Goal: Ask a question

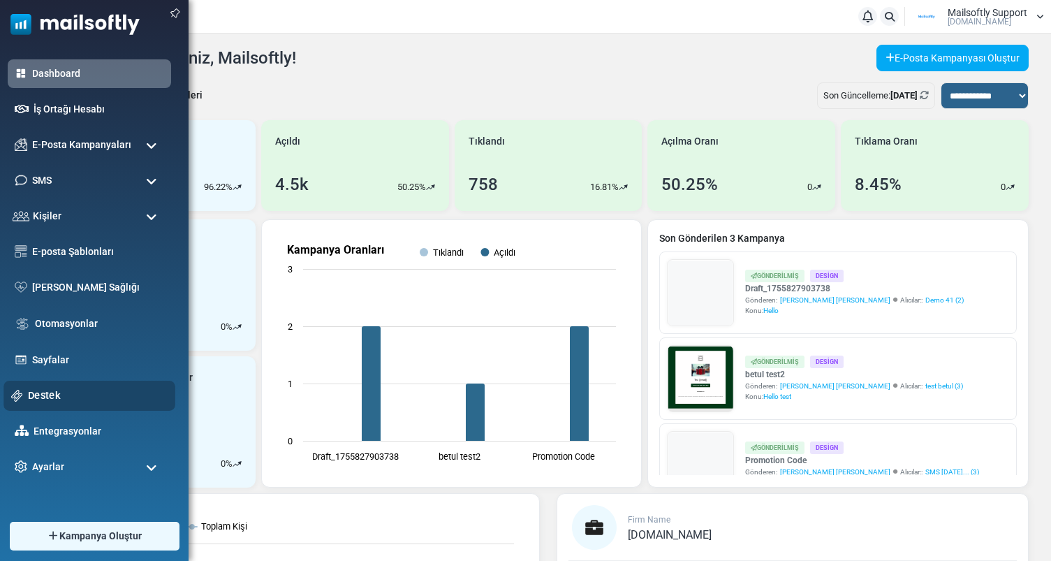
click at [50, 395] on link "Destek" at bounding box center [98, 395] width 140 height 15
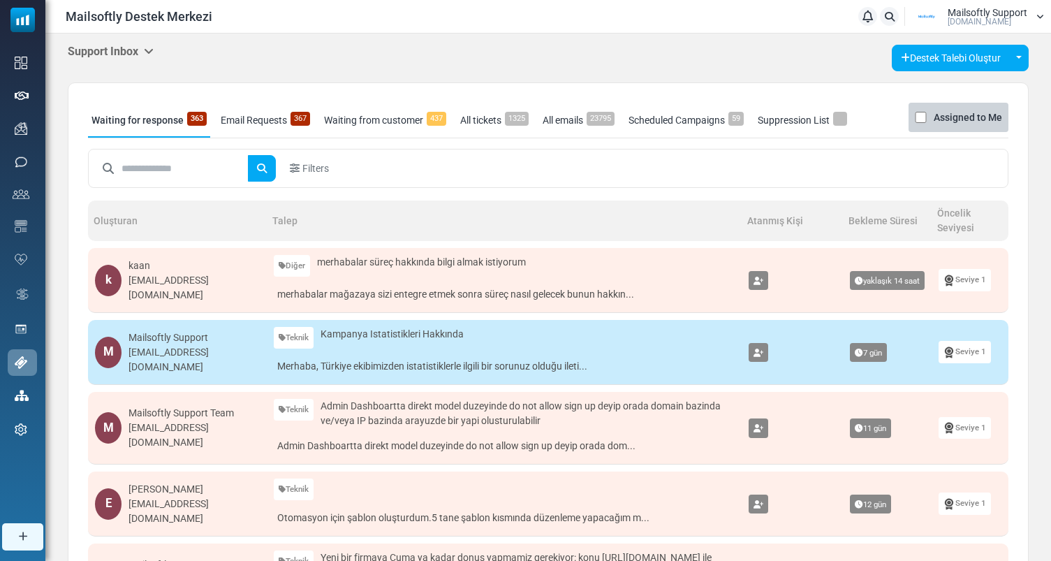
click at [125, 52] on h5 "Support Inbox" at bounding box center [111, 51] width 86 height 13
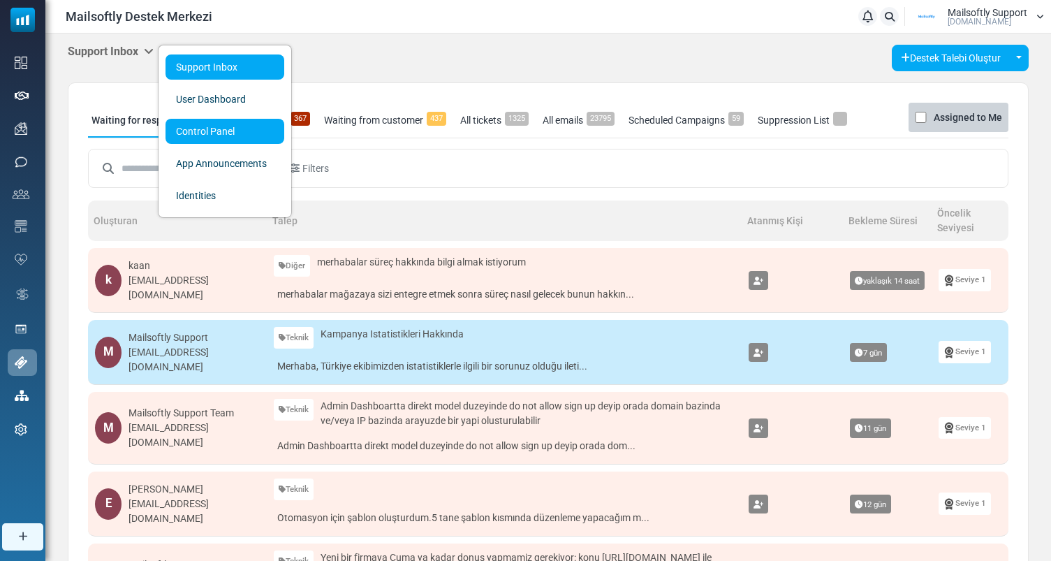
click at [194, 126] on link "Control Panel" at bounding box center [225, 131] width 119 height 25
